Goal: Task Accomplishment & Management: Manage account settings

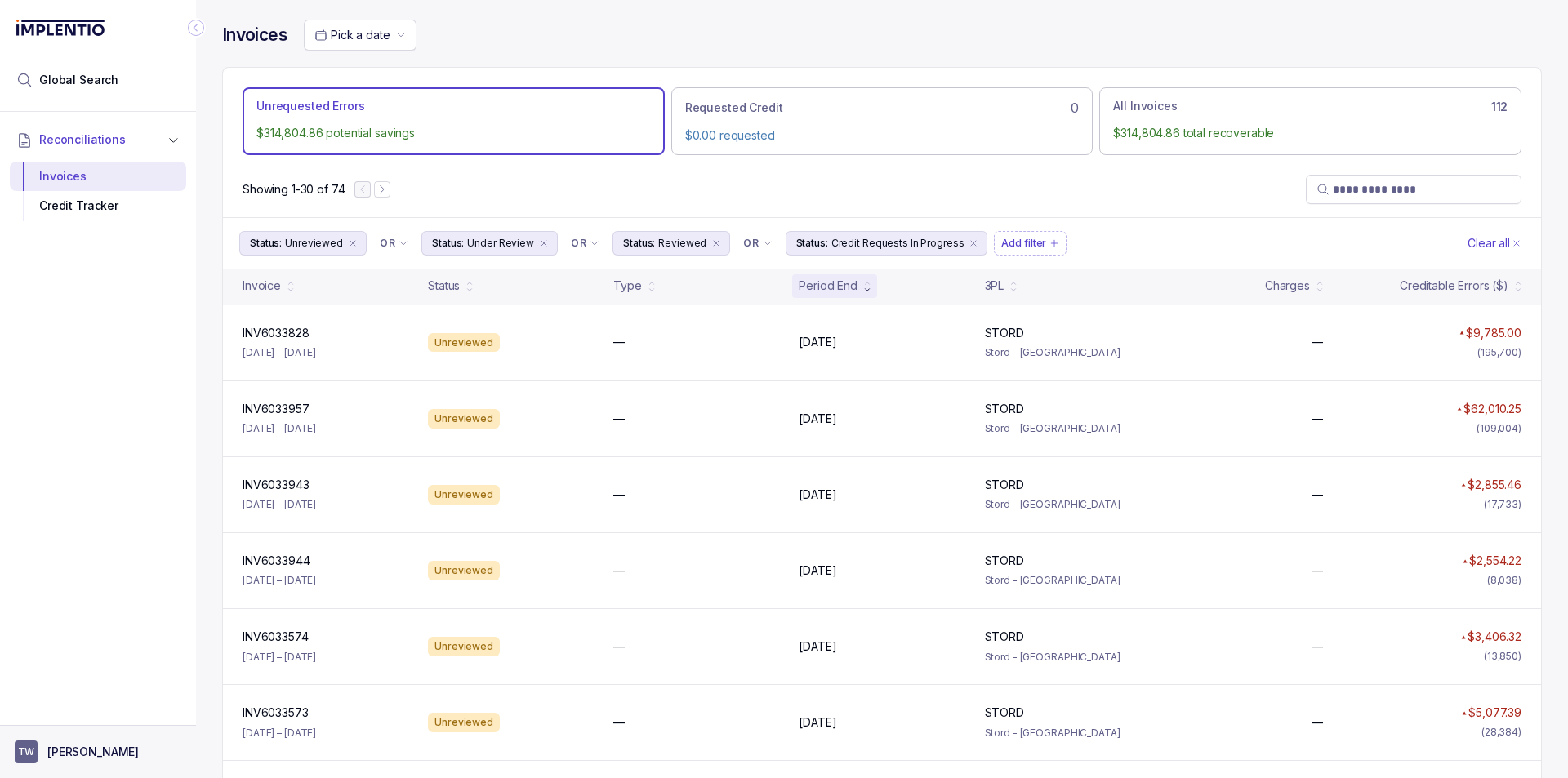
drag, startPoint x: 5, startPoint y: 754, endPoint x: 25, endPoint y: 731, distance: 30.5
click at [5, 754] on aside "TW [PERSON_NAME]" at bounding box center [98, 751] width 196 height 53
click at [69, 740] on button "TW [PERSON_NAME]" at bounding box center [98, 752] width 167 height 23
click at [74, 714] on p "Logout" at bounding box center [108, 717] width 136 height 16
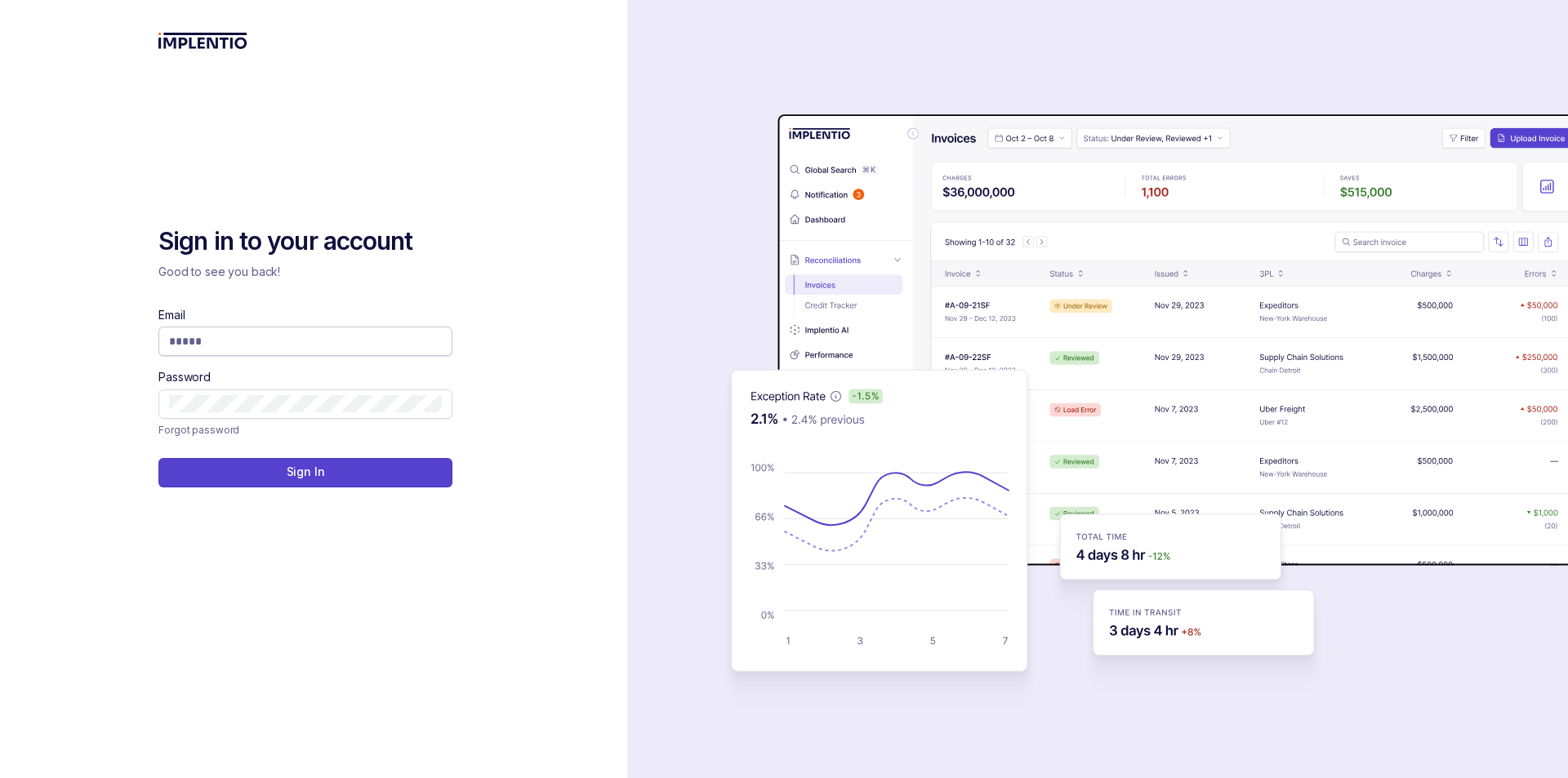
click at [339, 340] on input "Email" at bounding box center [305, 341] width 273 height 16
type input "**********"
